Goal: Information Seeking & Learning: Check status

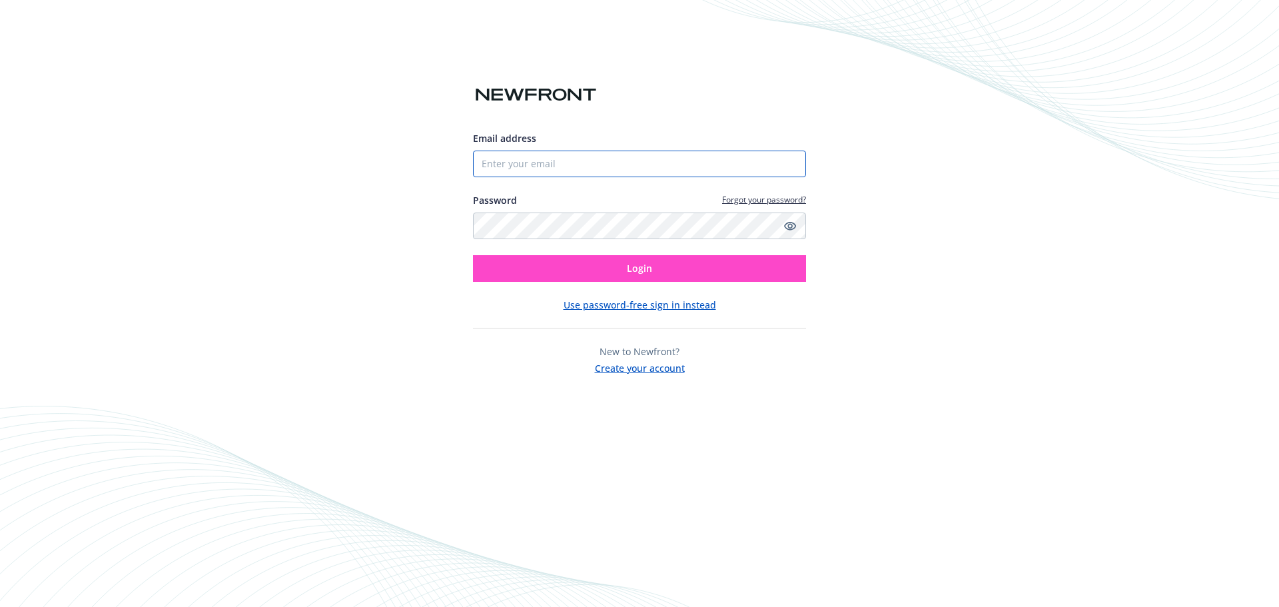
type input "[EMAIL_ADDRESS][DOMAIN_NAME]"
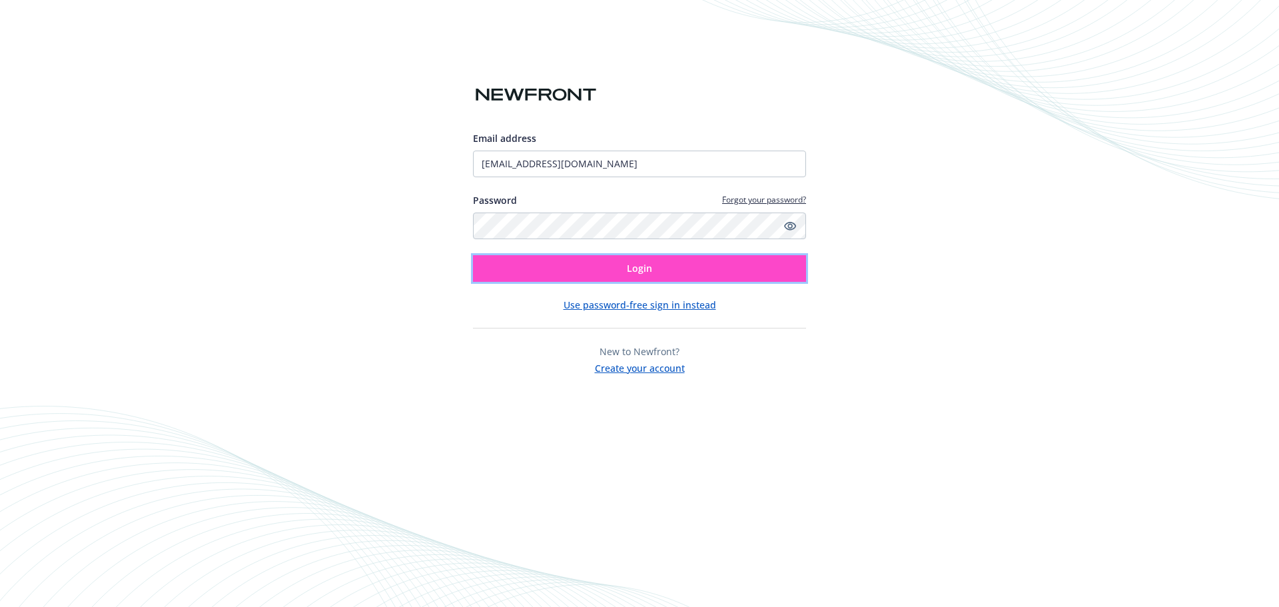
click at [733, 265] on button "Login" at bounding box center [639, 268] width 333 height 27
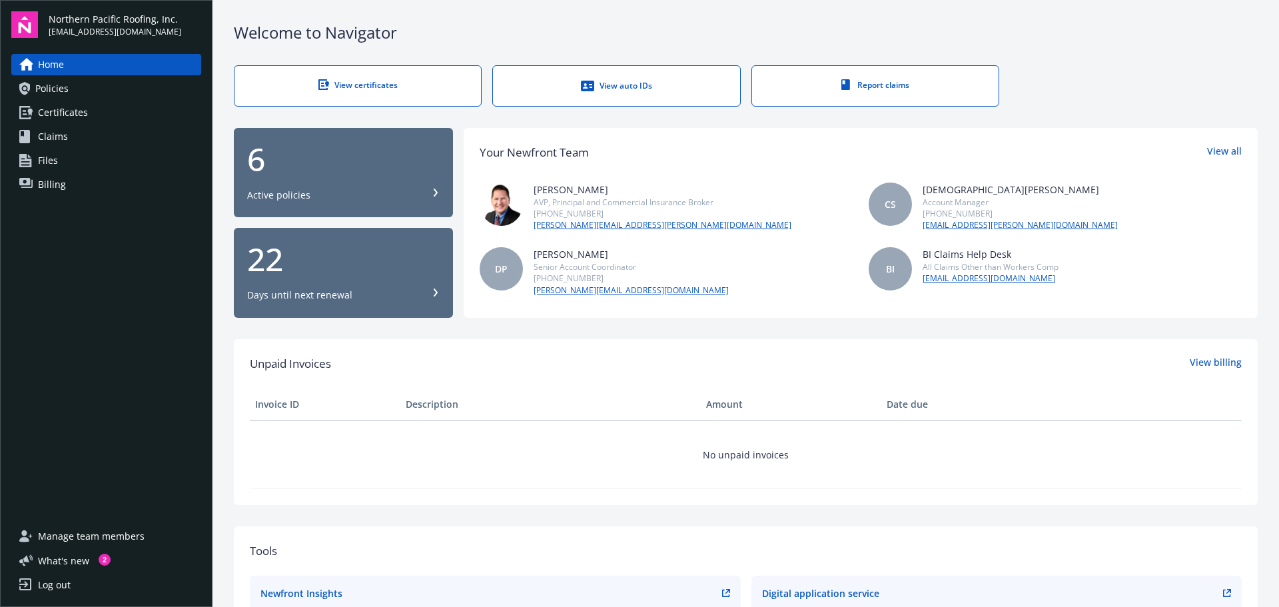
click at [83, 180] on link "Billing" at bounding box center [106, 184] width 190 height 21
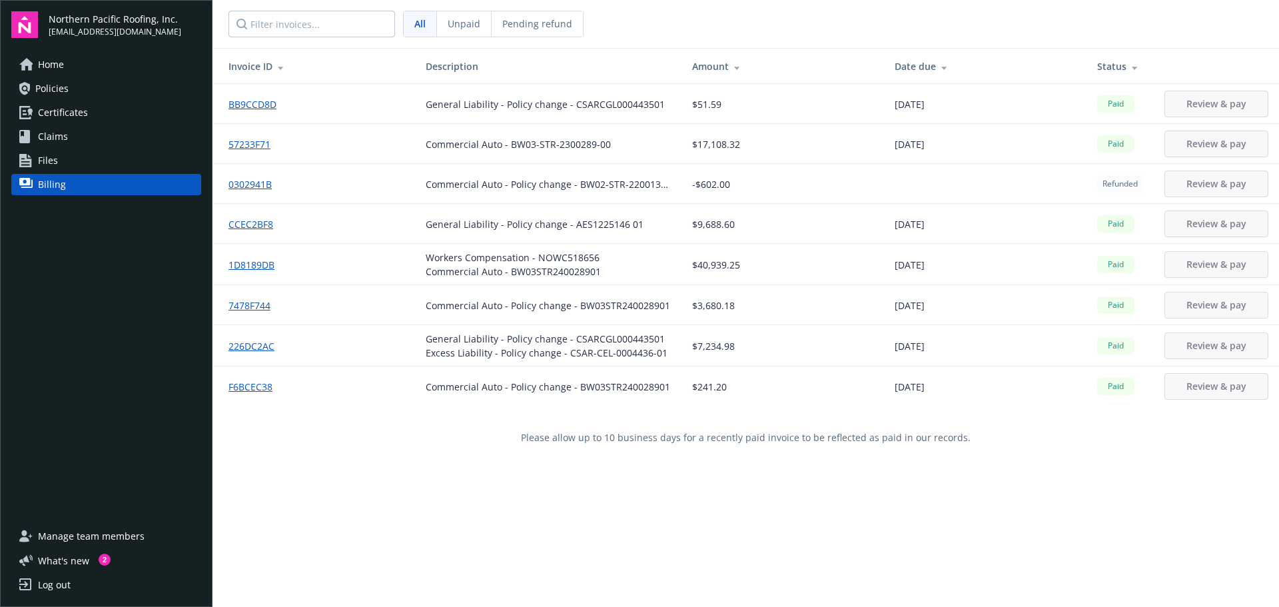
click at [711, 264] on span "$40,939.25" at bounding box center [716, 265] width 48 height 14
click at [254, 261] on link "1D8189DB" at bounding box center [256, 265] width 57 height 14
click at [417, 21] on span "All" at bounding box center [419, 24] width 11 height 14
click at [1011, 576] on div "Invoice ID Description Amount Date due Status BB9CCD8D General Liability - Poli…" at bounding box center [745, 351] width 1066 height 607
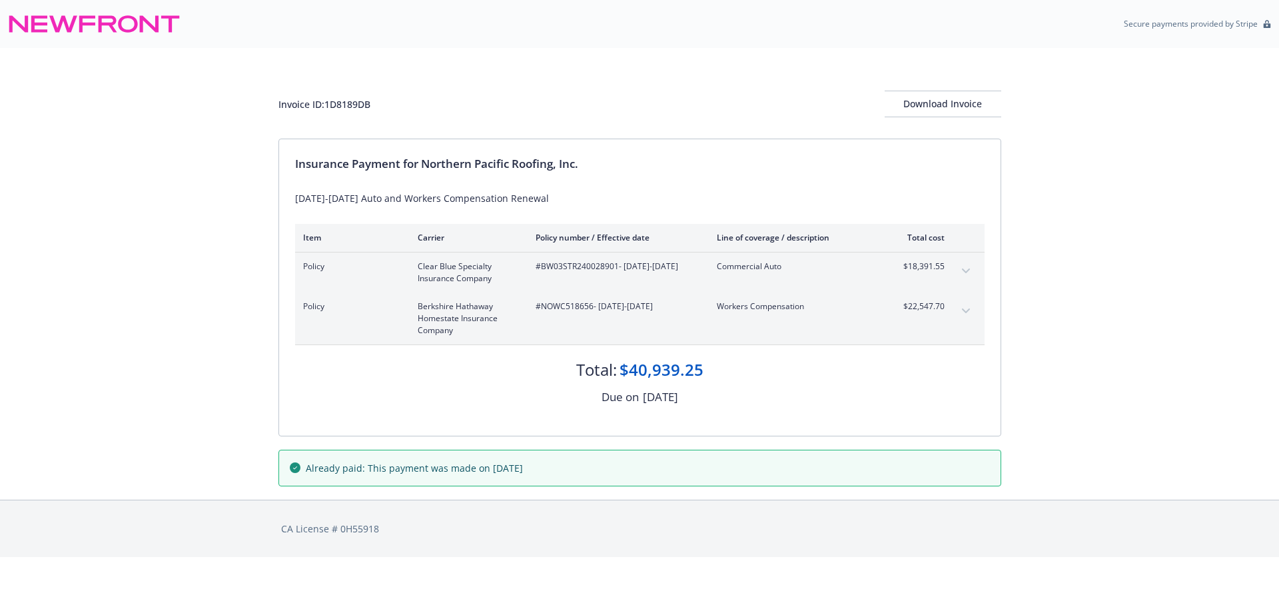
click at [968, 310] on icon "expand content" at bounding box center [965, 310] width 8 height 5
